Goal: Check status: Check status

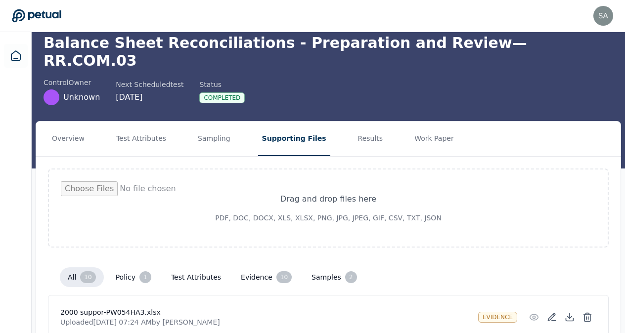
scroll to position [37, 0]
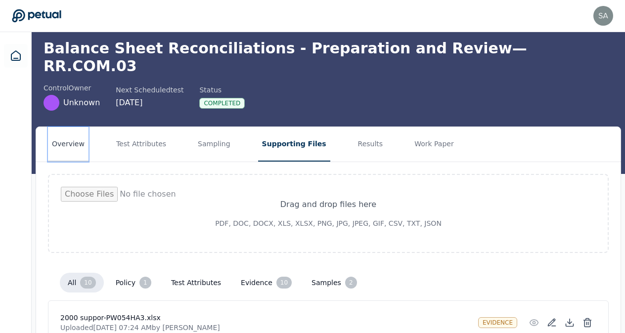
click at [68, 129] on button "Overview" at bounding box center [68, 144] width 41 height 35
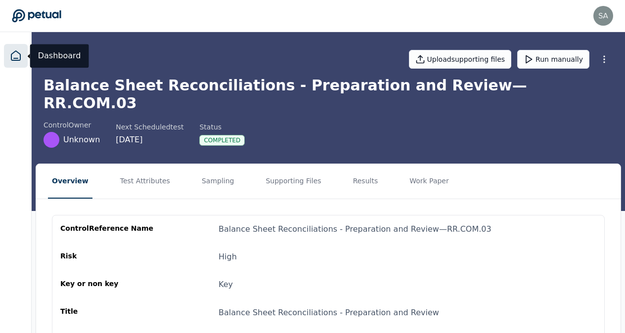
click at [13, 58] on icon at bounding box center [16, 56] width 12 height 12
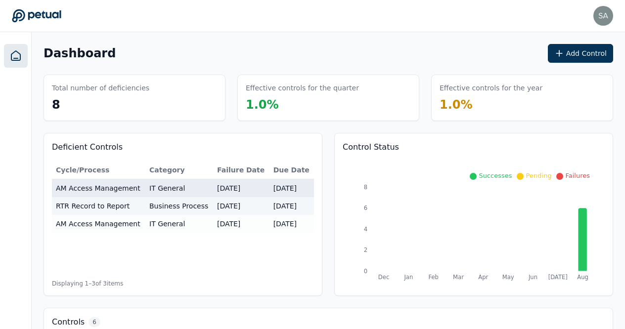
click at [116, 192] on td "AM Access Management" at bounding box center [98, 189] width 93 height 18
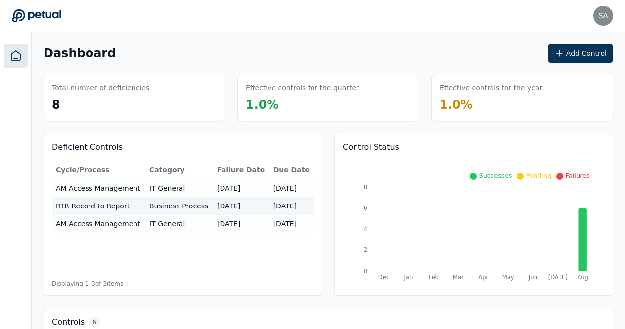
click at [563, 176] on icon at bounding box center [559, 176] width 7 height 7
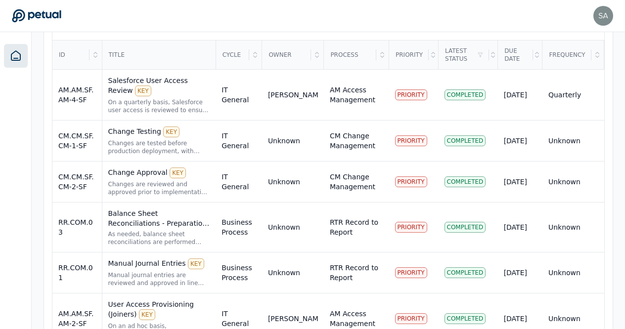
scroll to position [379, 0]
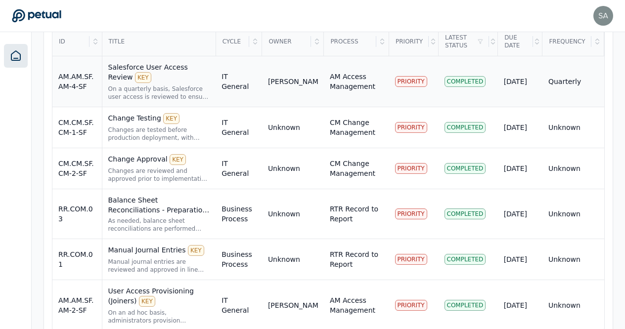
click at [179, 65] on div "Salesforce User Access Review KEY" at bounding box center [159, 72] width 102 height 21
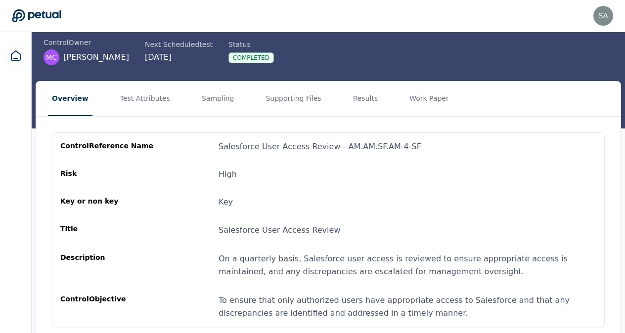
scroll to position [75, 0]
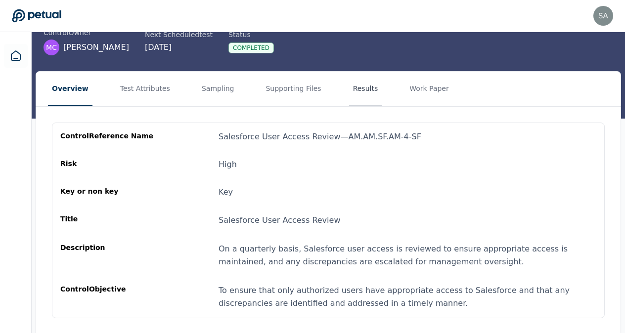
click at [354, 92] on button "Results" at bounding box center [365, 89] width 33 height 35
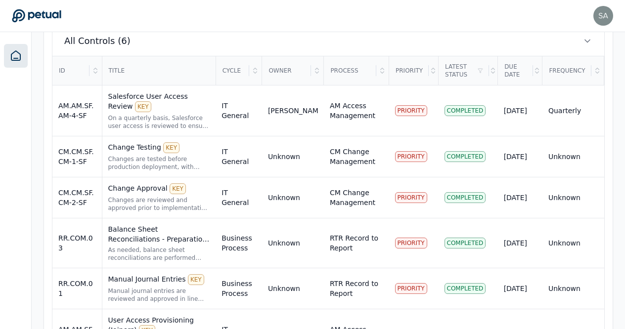
scroll to position [379, 0]
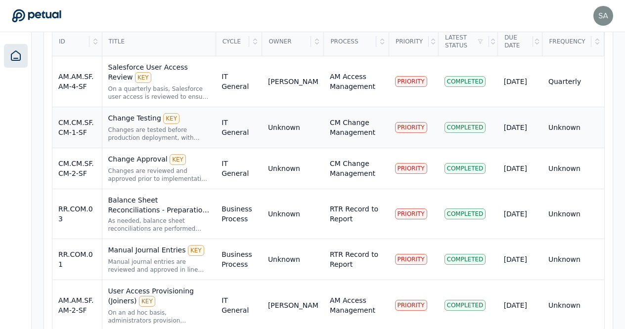
click at [137, 113] on div "Change Testing KEY" at bounding box center [159, 118] width 102 height 11
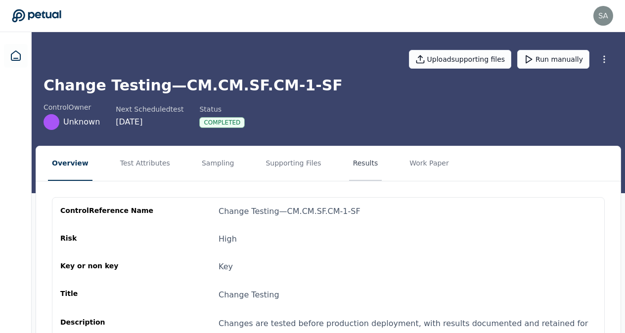
click at [349, 164] on button "Results" at bounding box center [365, 163] width 33 height 35
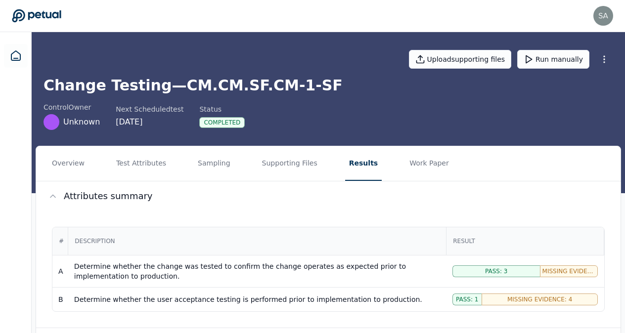
drag, startPoint x: 622, startPoint y: 183, endPoint x: 628, endPoint y: 221, distance: 38.5
click at [625, 221] on html "sapna.rao@arm.com sapna.rao@arm.com Sign out Upload supporting files Run manual…" at bounding box center [312, 296] width 625 height 592
drag, startPoint x: 628, startPoint y: 221, endPoint x: 621, endPoint y: 250, distance: 29.9
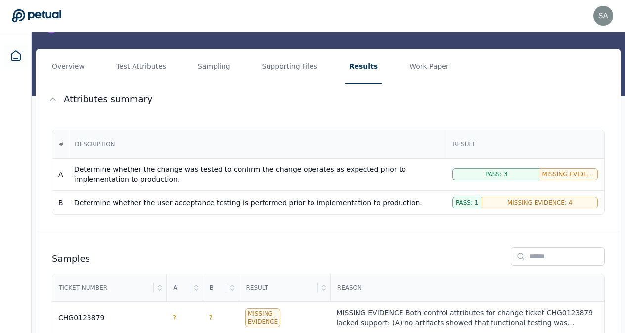
scroll to position [99, 0]
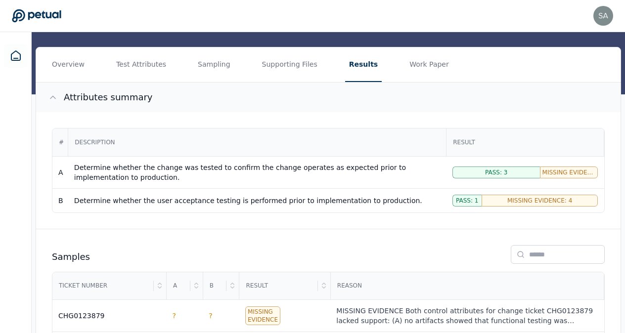
click at [562, 96] on button "Attributes summary" at bounding box center [328, 98] width 585 height 30
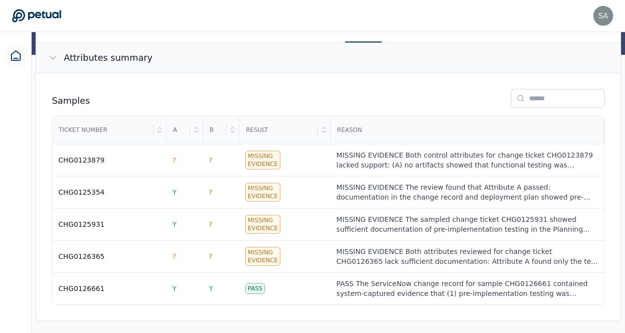
scroll to position [139, 0]
drag, startPoint x: 623, startPoint y: 41, endPoint x: 627, endPoint y: 55, distance: 15.2
click at [625, 55] on html "sapna.rao@arm.com sapna.rao@arm.com Sign out Upload supporting files Run manual…" at bounding box center [312, 99] width 625 height 476
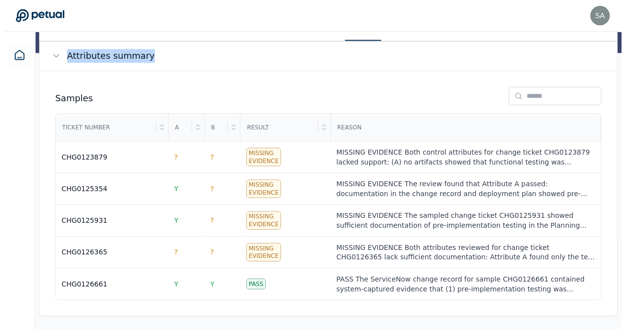
scroll to position [0, 0]
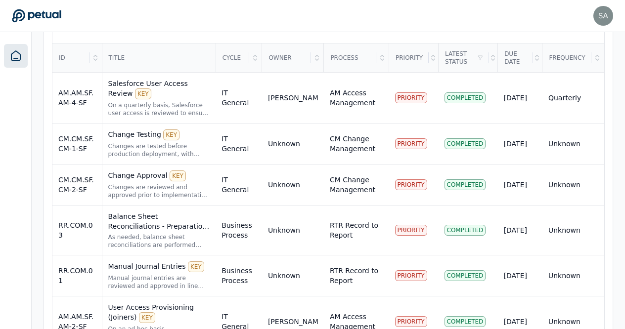
scroll to position [379, 0]
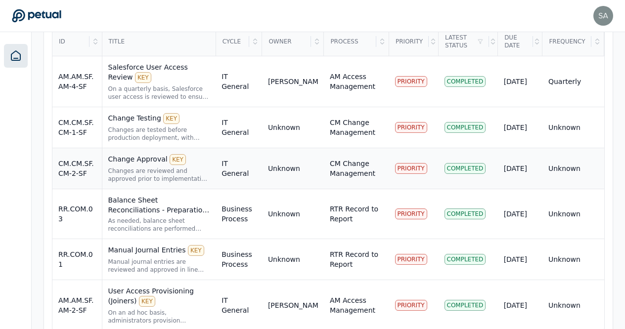
click at [142, 154] on div "Change Approval KEY" at bounding box center [159, 159] width 102 height 11
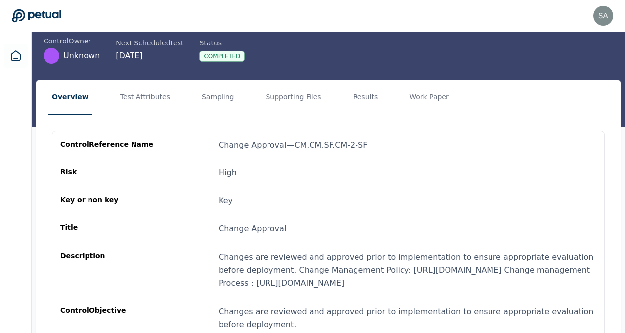
scroll to position [65, 0]
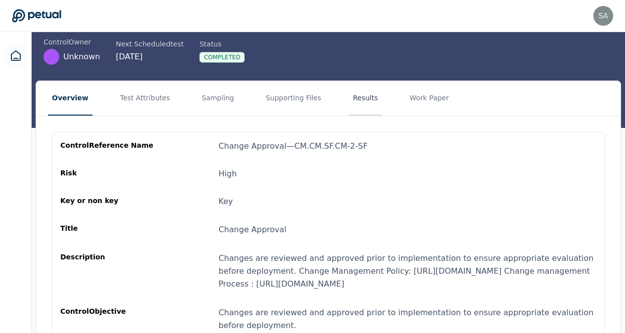
click at [349, 106] on button "Results" at bounding box center [365, 98] width 33 height 35
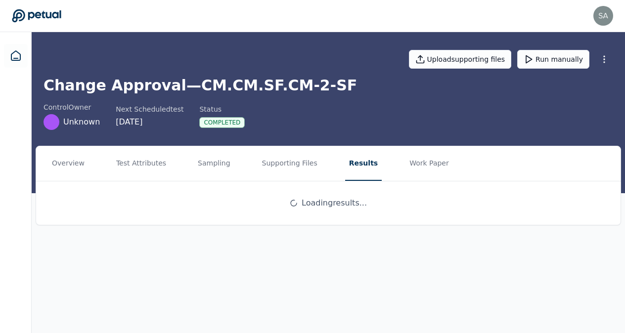
scroll to position [0, 0]
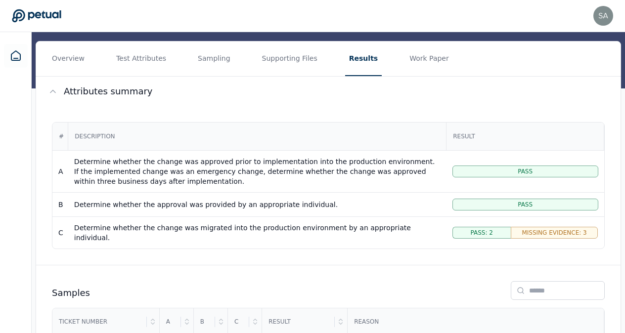
scroll to position [107, 0]
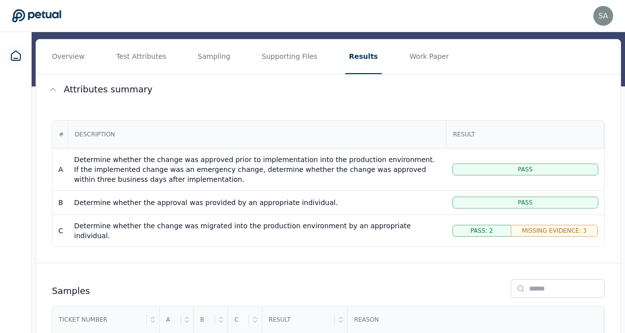
drag, startPoint x: 622, startPoint y: 140, endPoint x: 627, endPoint y: 186, distance: 45.8
click at [625, 186] on html "sapna.rao@arm.com sapna.rao@arm.com Sign out Upload supporting files Run manual…" at bounding box center [312, 210] width 625 height 634
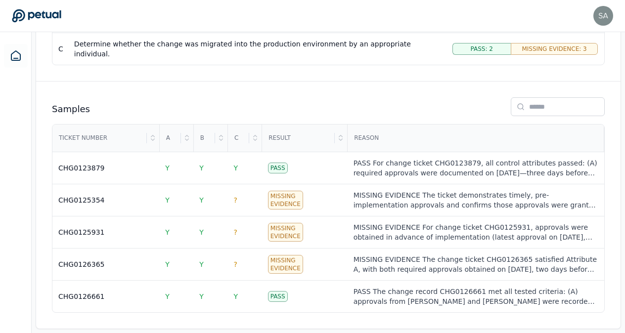
scroll to position [290, 0]
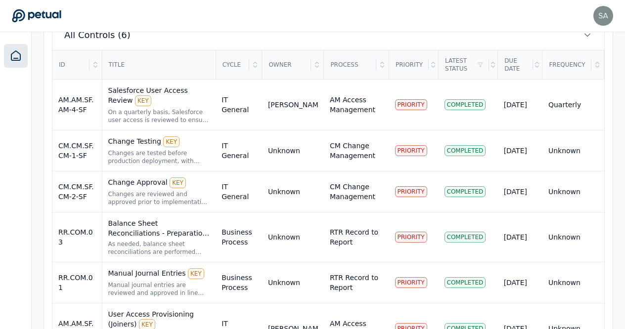
scroll to position [379, 0]
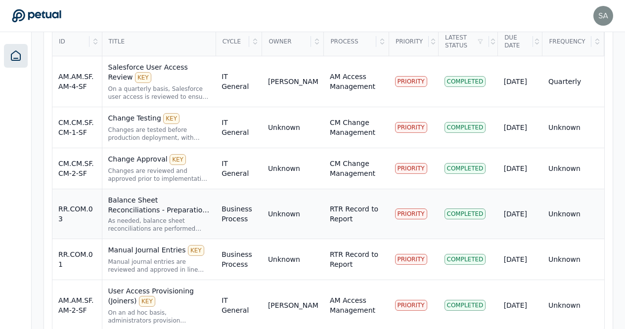
click at [194, 195] on div "Balance Sheet Reconciliations - Preparation and Review KEY" at bounding box center [159, 205] width 102 height 20
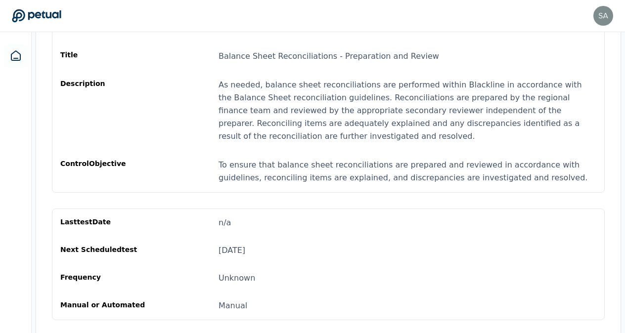
scroll to position [93, 0]
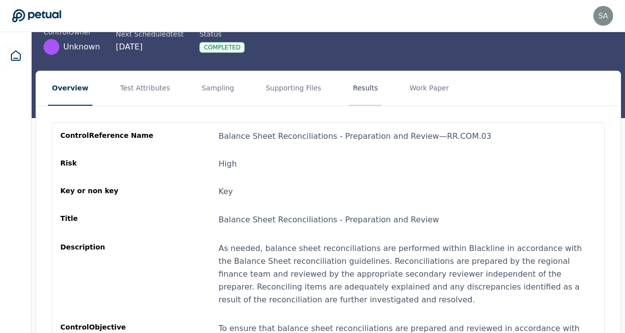
click at [349, 74] on button "Results" at bounding box center [365, 88] width 33 height 35
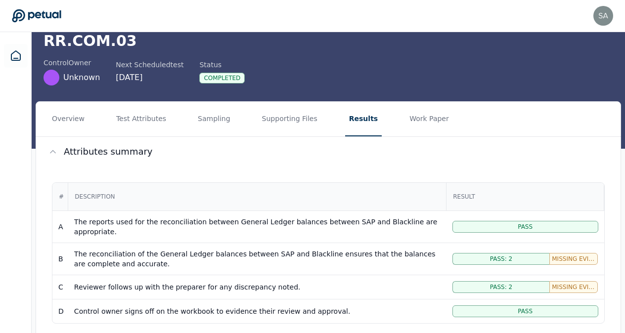
scroll to position [61, 0]
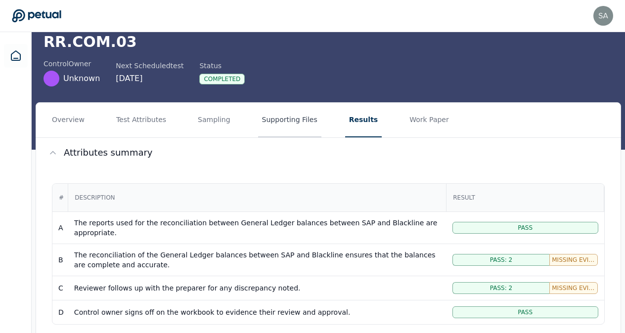
click at [272, 103] on button "Supporting Files" at bounding box center [289, 120] width 63 height 35
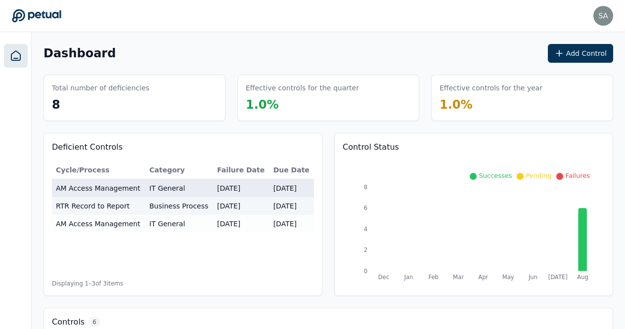
click at [102, 189] on td "AM Access Management" at bounding box center [98, 189] width 93 height 18
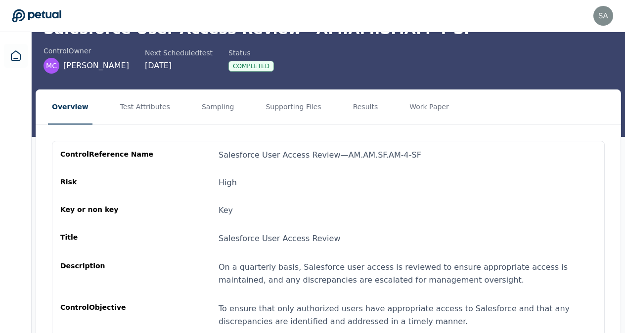
scroll to position [29, 0]
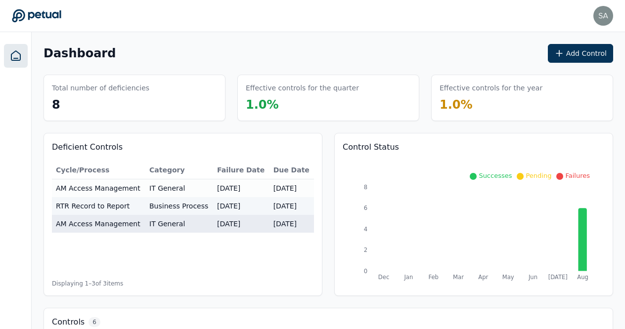
click at [100, 225] on td "AM Access Management" at bounding box center [98, 224] width 93 height 18
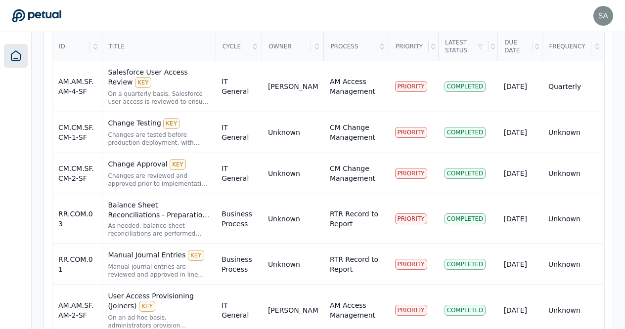
scroll to position [379, 0]
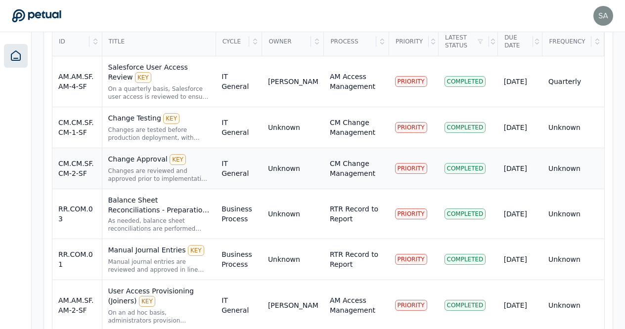
click at [138, 154] on div "Change Approval KEY" at bounding box center [159, 159] width 102 height 11
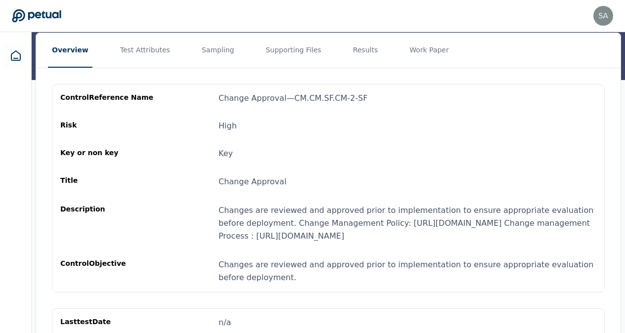
scroll to position [85, 0]
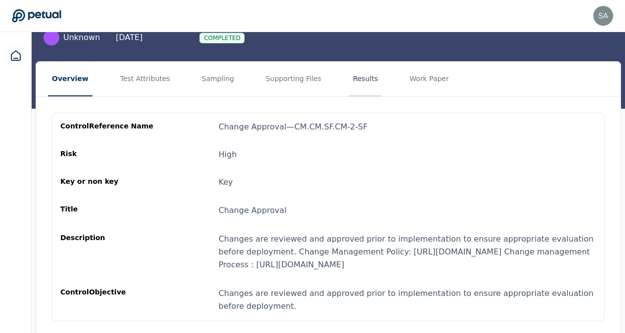
click at [349, 76] on button "Results" at bounding box center [365, 79] width 33 height 35
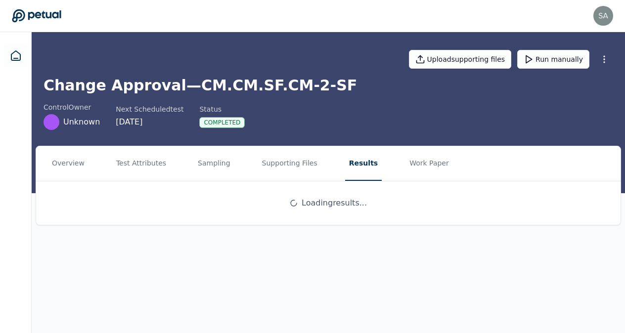
scroll to position [0, 0]
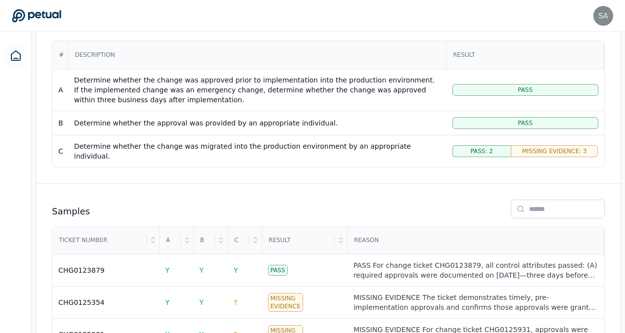
scroll to position [189, 0]
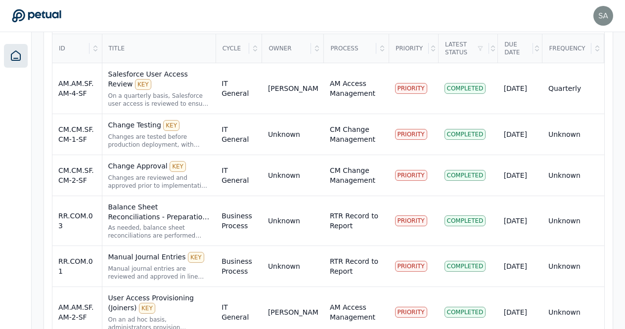
scroll to position [376, 0]
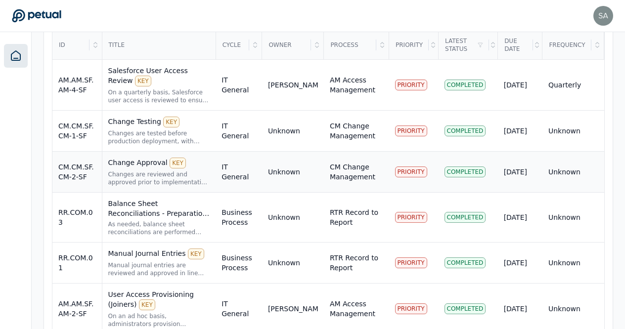
click at [129, 158] on div "Change Approval KEY" at bounding box center [159, 163] width 102 height 11
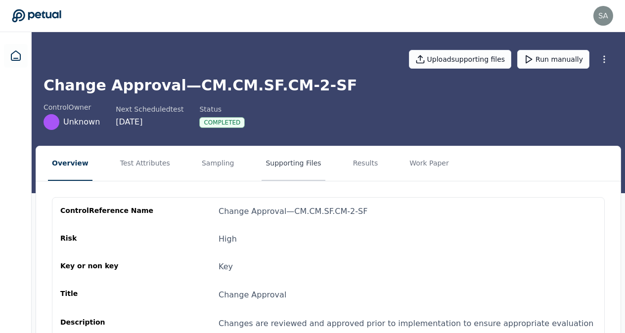
click at [276, 164] on button "Supporting Files" at bounding box center [293, 163] width 63 height 35
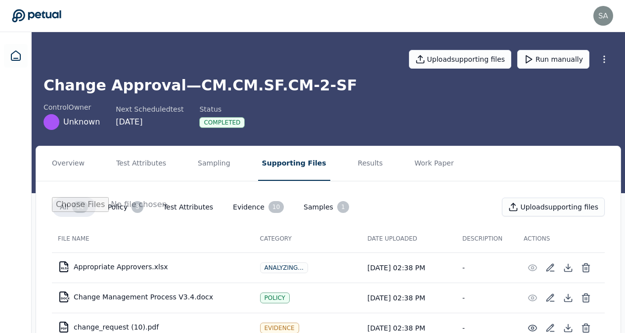
click at [142, 261] on td "XLSX Appropriate Approvers.xlsx" at bounding box center [153, 267] width 202 height 24
click at [63, 267] on div "XLSX" at bounding box center [65, 268] width 8 height 3
click at [282, 268] on div "Analyzing..." at bounding box center [284, 268] width 48 height 11
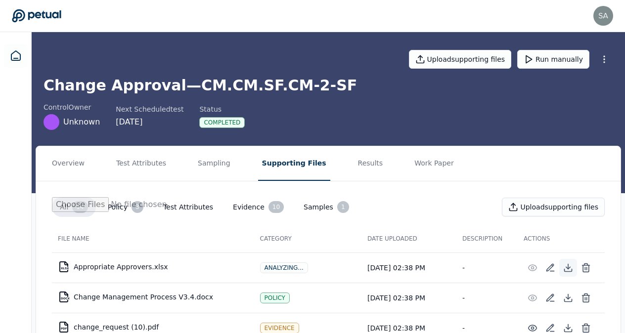
click at [569, 267] on icon at bounding box center [568, 268] width 4 height 2
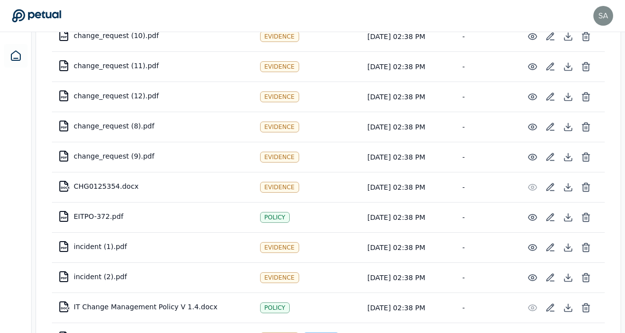
click at [127, 126] on td "PDF change_request (8).pdf" at bounding box center [153, 126] width 202 height 24
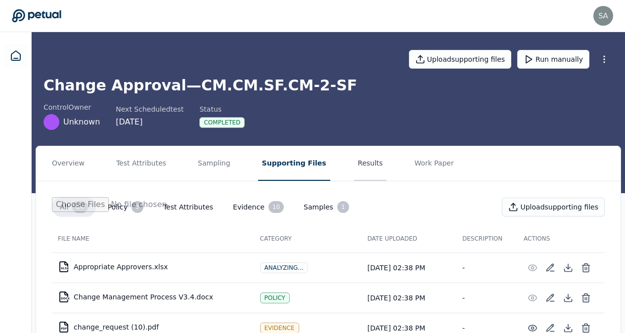
click at [354, 163] on button "Results" at bounding box center [370, 163] width 33 height 35
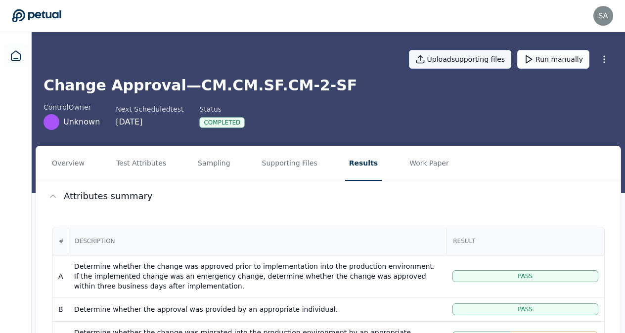
click at [476, 55] on button "Upload supporting files" at bounding box center [460, 59] width 103 height 19
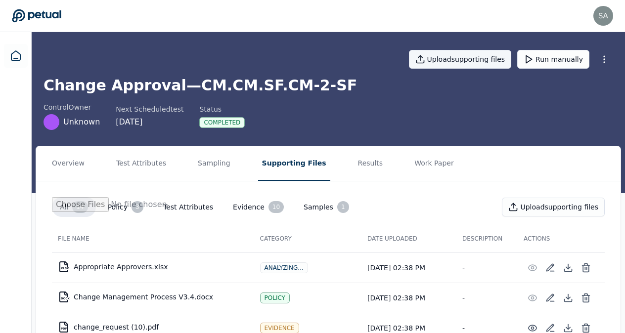
type input "**********"
drag, startPoint x: 626, startPoint y: 122, endPoint x: 310, endPoint y: 254, distance: 343.0
click at [310, 254] on td "Analyzing..." at bounding box center [308, 268] width 108 height 30
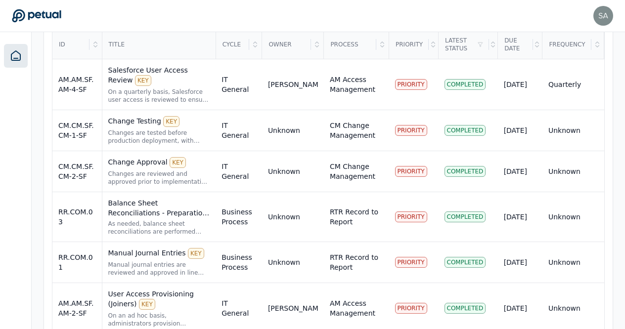
scroll to position [379, 0]
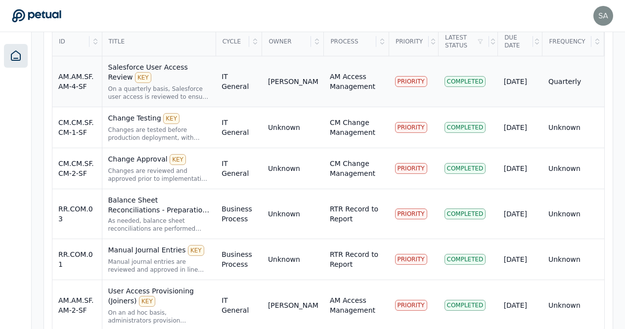
click at [149, 64] on div "Salesforce User Access Review KEY" at bounding box center [159, 72] width 102 height 21
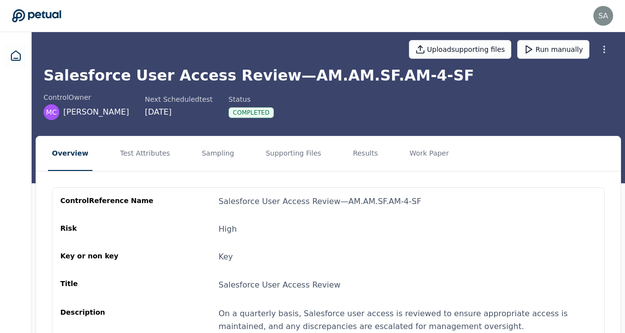
scroll to position [9, 0]
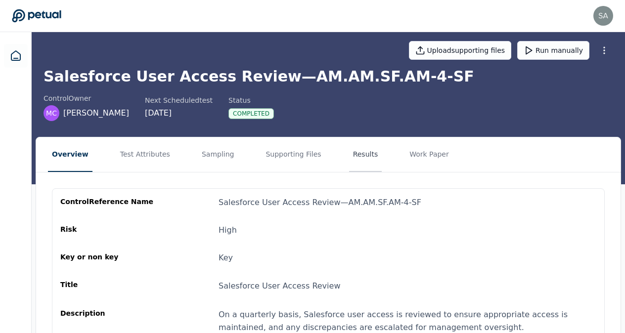
click at [351, 151] on button "Results" at bounding box center [365, 154] width 33 height 35
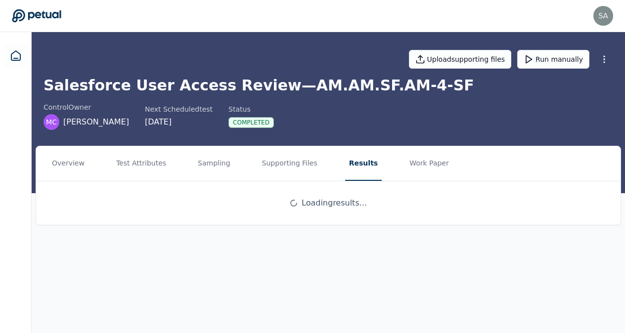
scroll to position [0, 0]
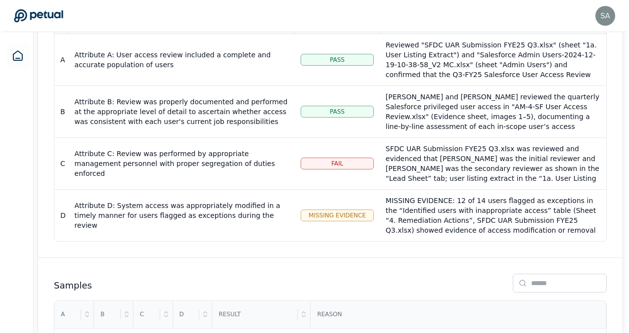
scroll to position [225, 0]
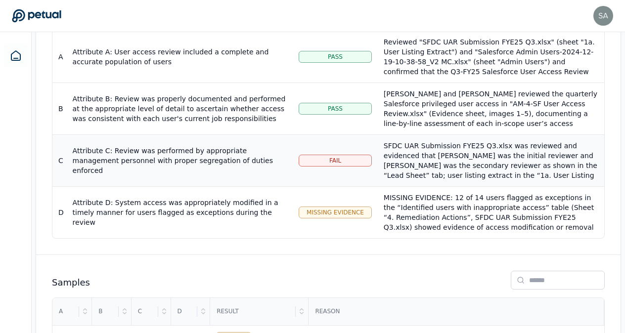
click at [476, 156] on div "SFDC UAR Submission FYE25 Q3.xlsx was reviewed and evidenced that Mark Collier …" at bounding box center [491, 195] width 215 height 109
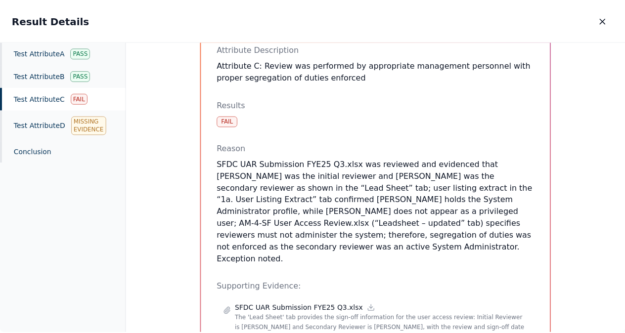
scroll to position [103, 0]
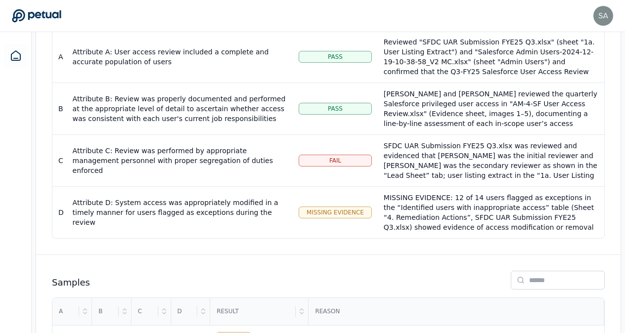
drag, startPoint x: 627, startPoint y: 206, endPoint x: 625, endPoint y: 90, distance: 116.3
click at [625, 90] on div "Overview Test Attributes Sampling Supporting Files Results Work Paper Attribute…" at bounding box center [329, 155] width 594 height 469
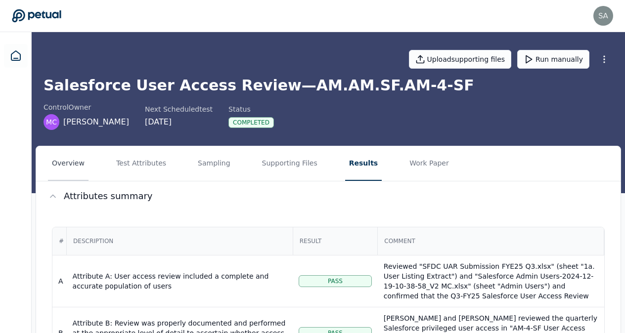
click at [67, 167] on button "Overview" at bounding box center [68, 163] width 41 height 35
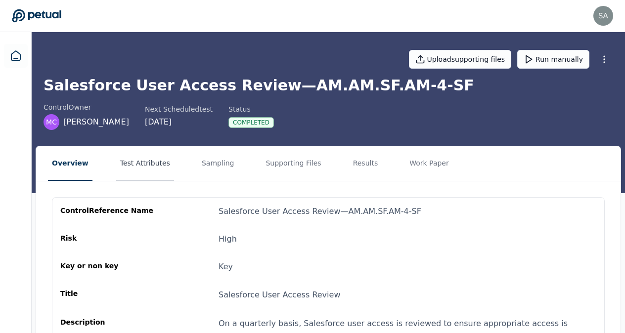
click at [142, 161] on button "Test Attributes" at bounding box center [145, 163] width 58 height 35
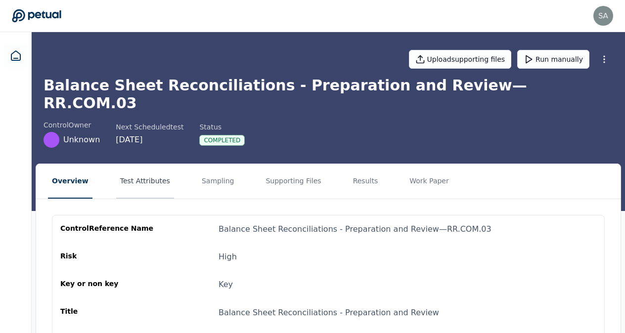
click at [146, 164] on button "Test Attributes" at bounding box center [145, 181] width 58 height 35
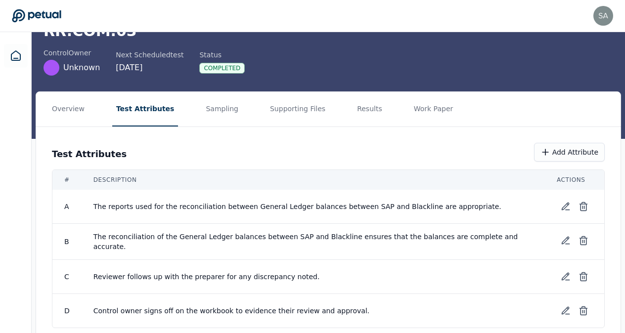
scroll to position [78, 0]
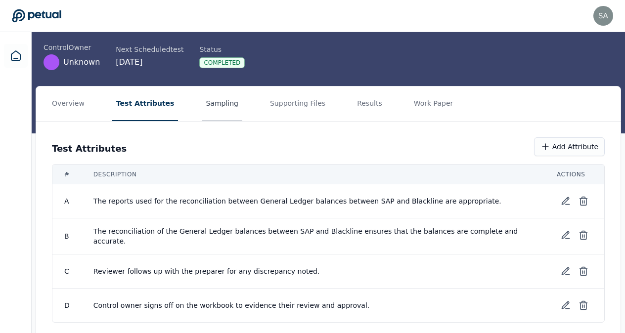
click at [205, 88] on button "Sampling" at bounding box center [222, 104] width 41 height 35
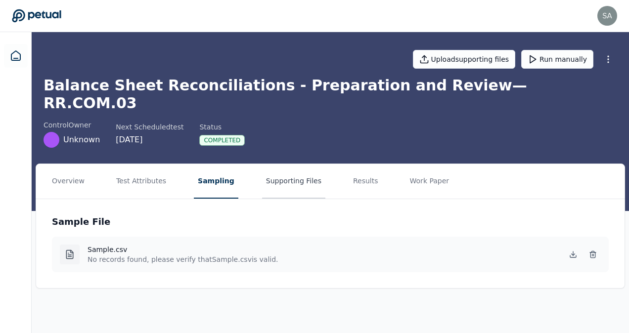
click at [288, 164] on button "Supporting Files" at bounding box center [293, 181] width 63 height 35
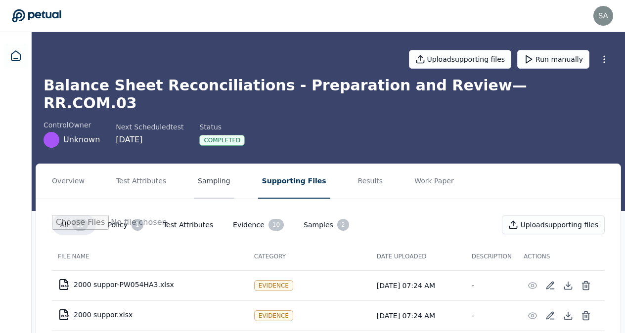
click at [207, 164] on button "Sampling" at bounding box center [214, 181] width 41 height 35
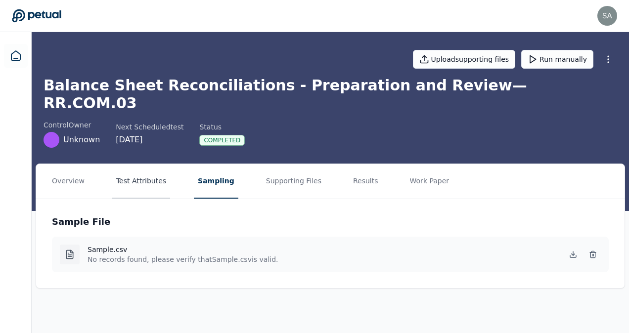
click at [137, 164] on button "Test Attributes" at bounding box center [141, 181] width 58 height 35
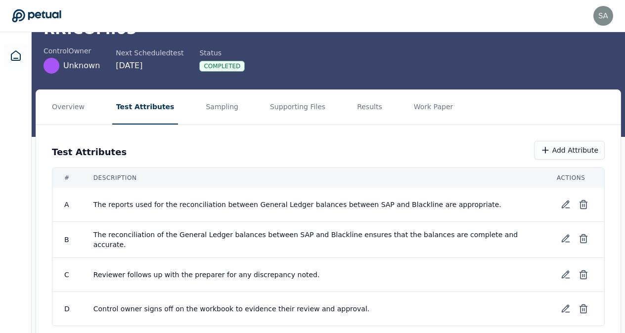
scroll to position [78, 0]
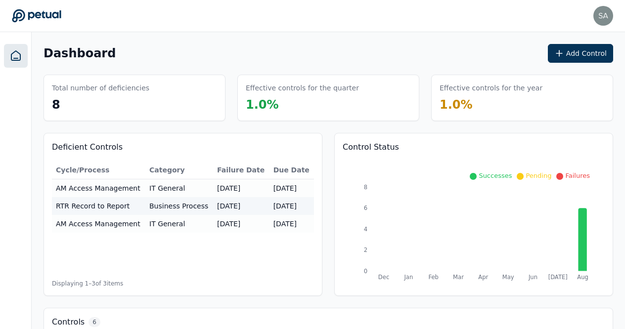
click at [563, 177] on icon at bounding box center [559, 176] width 7 height 7
click at [550, 176] on span "Pending" at bounding box center [539, 175] width 26 height 7
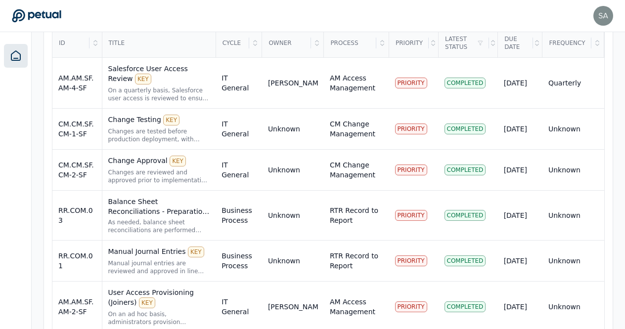
scroll to position [379, 0]
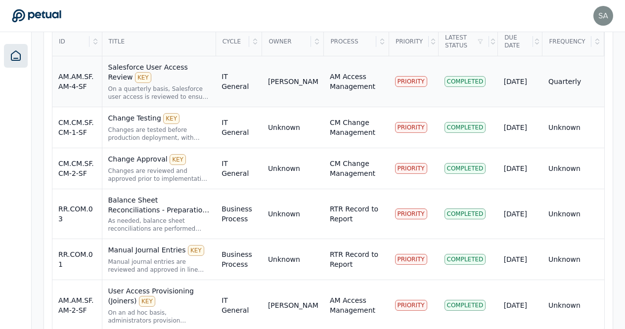
click at [168, 65] on div "Salesforce User Access Review KEY" at bounding box center [159, 72] width 102 height 21
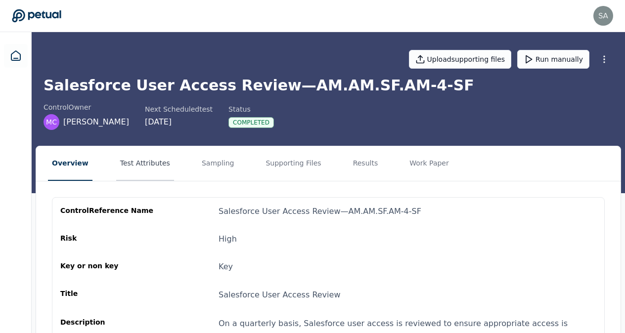
click at [146, 164] on button "Test Attributes" at bounding box center [145, 163] width 58 height 35
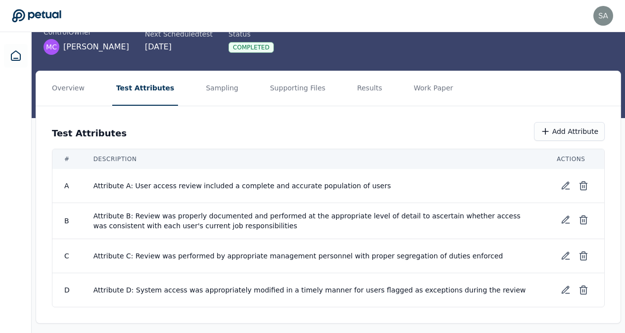
scroll to position [80, 0]
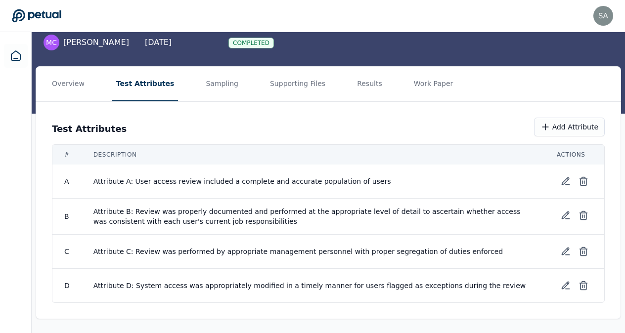
click at [447, 116] on div "Test Attributes Add Attribute # Description Actions A Attribute A: User access …" at bounding box center [328, 210] width 585 height 217
click at [353, 90] on button "Results" at bounding box center [369, 84] width 33 height 35
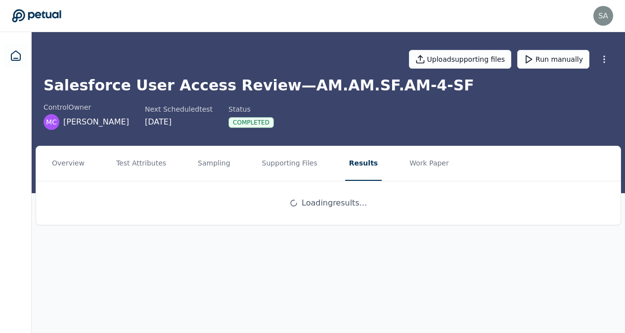
scroll to position [0, 0]
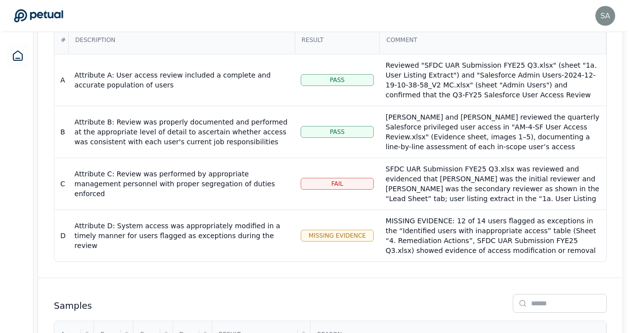
scroll to position [203, 0]
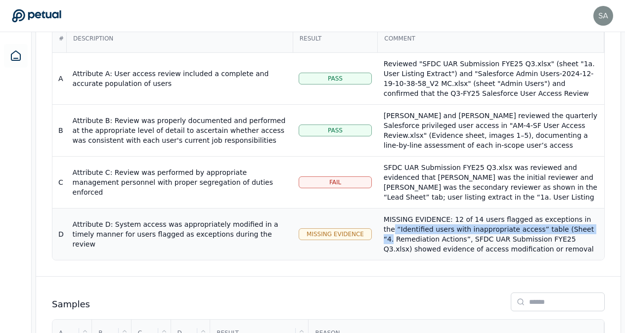
drag, startPoint x: 594, startPoint y: 222, endPoint x: 595, endPoint y: 228, distance: 6.0
click at [595, 228] on div "MISSING EVIDENCE: 12 of 14 users flagged as exceptions in the “Identified users…" at bounding box center [491, 279] width 215 height 129
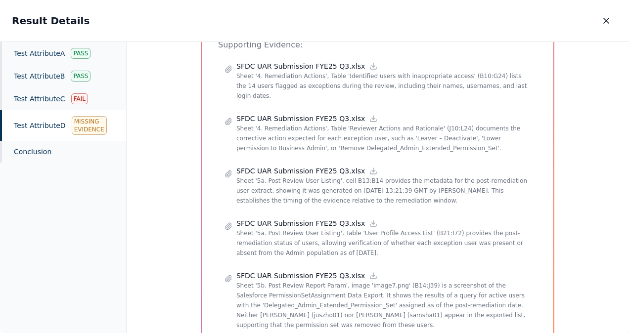
scroll to position [349, 0]
click at [273, 282] on p "Sheet '5b. Post Review Report Param', image 'image7.png' (B14:J39) is a screens…" at bounding box center [383, 306] width 295 height 49
click at [290, 288] on p "Sheet '5b. Post Review Report Param', image 'image7.png' (B14:J39) is a screens…" at bounding box center [383, 306] width 295 height 49
drag, startPoint x: 229, startPoint y: 257, endPoint x: 351, endPoint y: 252, distance: 121.8
click at [351, 272] on div "SFDC UAR Submission FYE25 Q3.xlsx Sheet '5b. Post Review Report Param', image '…" at bounding box center [378, 301] width 307 height 59
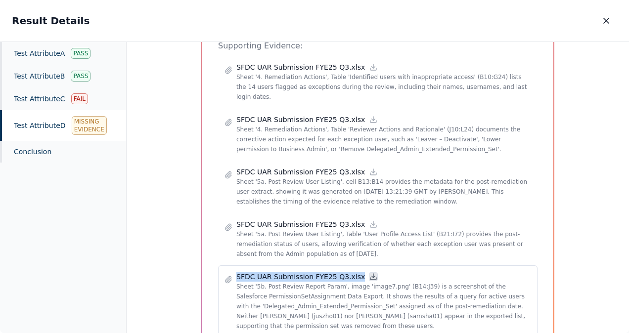
click at [369, 273] on icon at bounding box center [373, 277] width 8 height 8
